Goal: Information Seeking & Learning: Learn about a topic

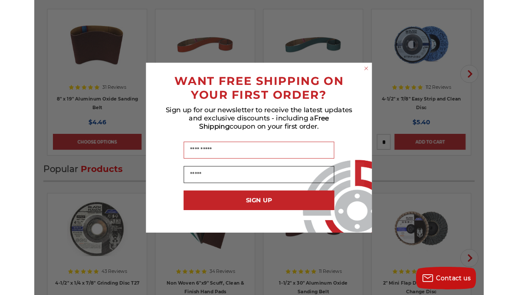
scroll to position [1220, 0]
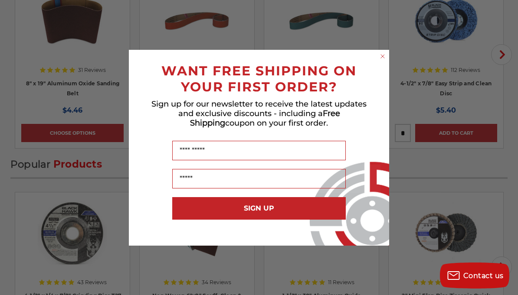
click at [383, 58] on icon "Close dialog" at bounding box center [382, 56] width 3 height 3
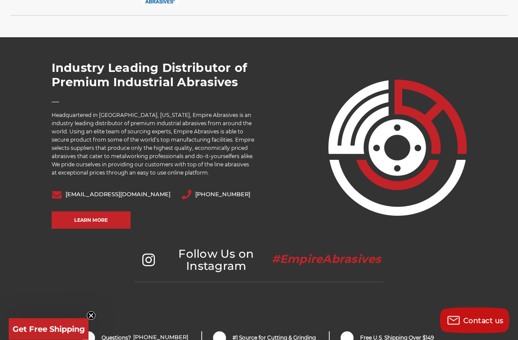
scroll to position [1892, 0]
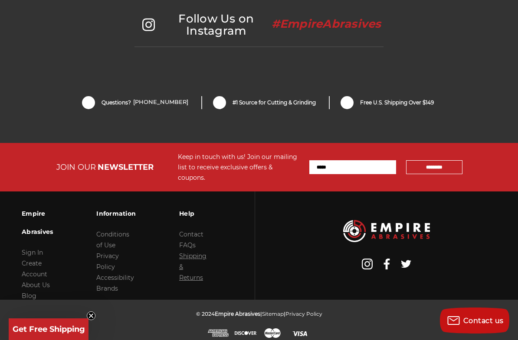
click at [190, 252] on link "Shipping & Returns" at bounding box center [192, 266] width 27 height 29
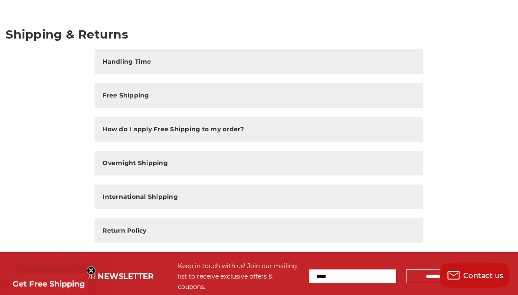
scroll to position [107, 0]
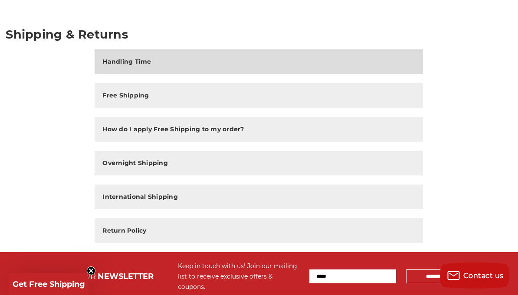
click at [150, 64] on h2 "Handling Time" at bounding box center [126, 61] width 49 height 9
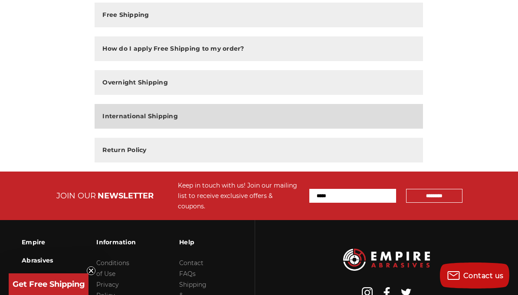
scroll to position [0, 0]
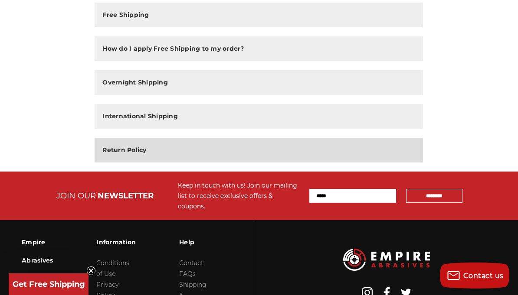
click at [167, 145] on button "Return Policy" at bounding box center [259, 150] width 328 height 25
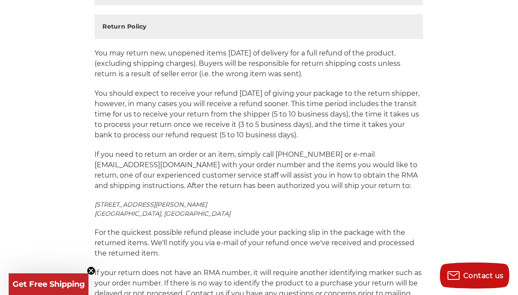
scroll to position [398, 0]
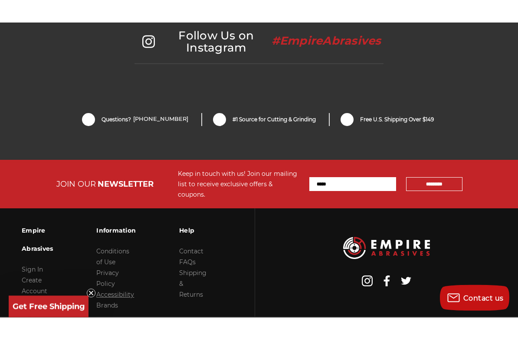
scroll to position [1882, 0]
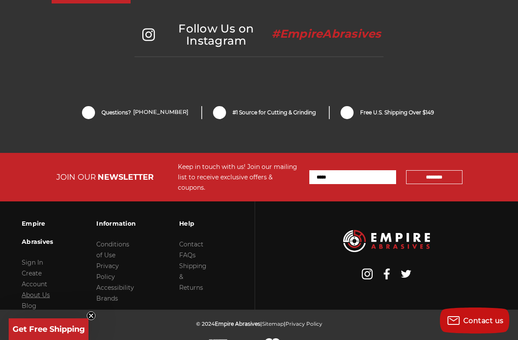
click at [39, 291] on link "About Us" at bounding box center [36, 295] width 28 height 8
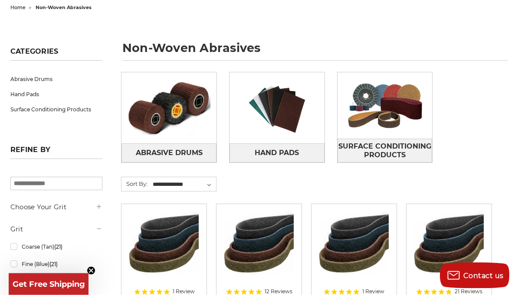
scroll to position [94, 0]
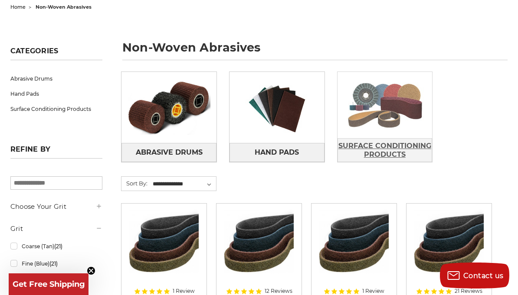
click at [408, 158] on span "Surface Conditioning Products" at bounding box center [385, 150] width 94 height 23
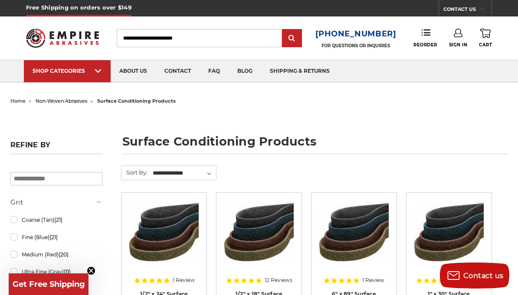
click at [167, 34] on input "Search" at bounding box center [199, 38] width 165 height 18
type input "**********"
click at [295, 39] on input "submit" at bounding box center [291, 38] width 17 height 17
